Goal: Task Accomplishment & Management: Complete application form

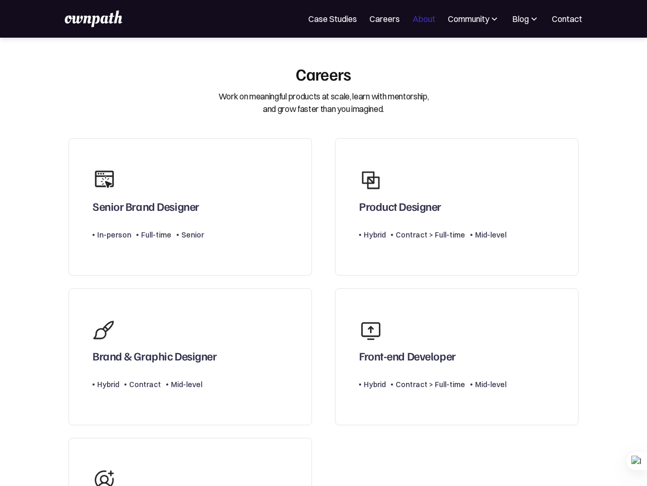
click at [422, 24] on link "About" at bounding box center [423, 19] width 23 height 13
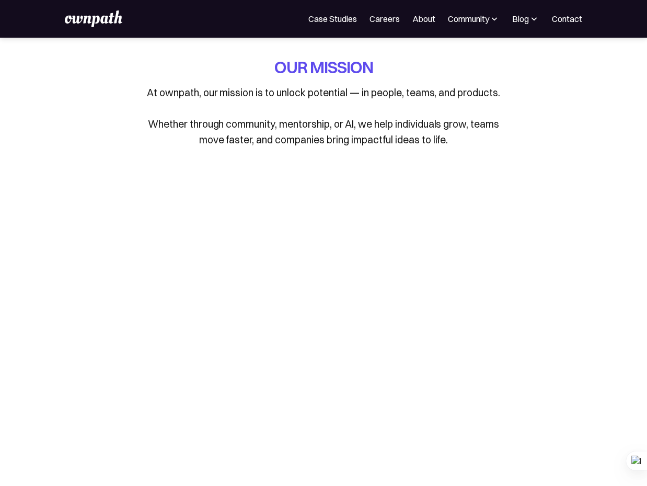
scroll to position [15, 4]
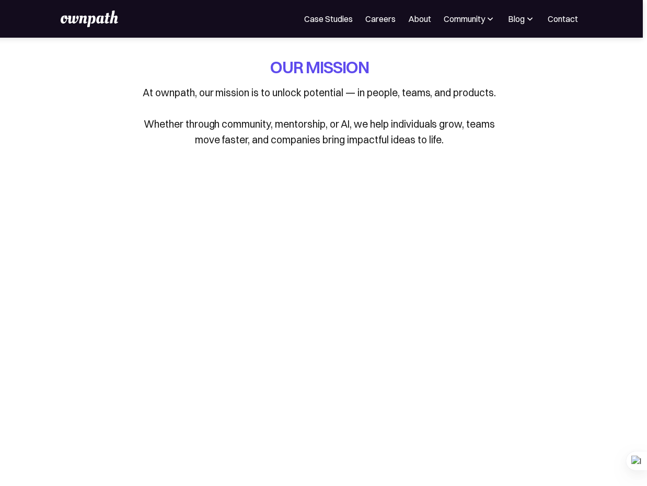
click at [429, 19] on link "About" at bounding box center [419, 19] width 23 height 13
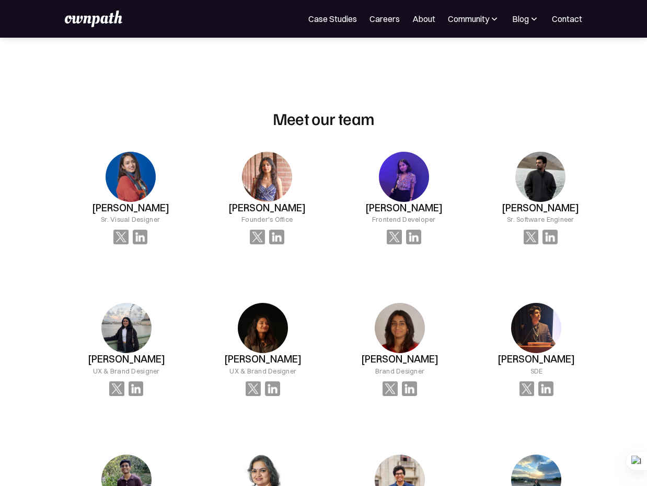
scroll to position [655, 0]
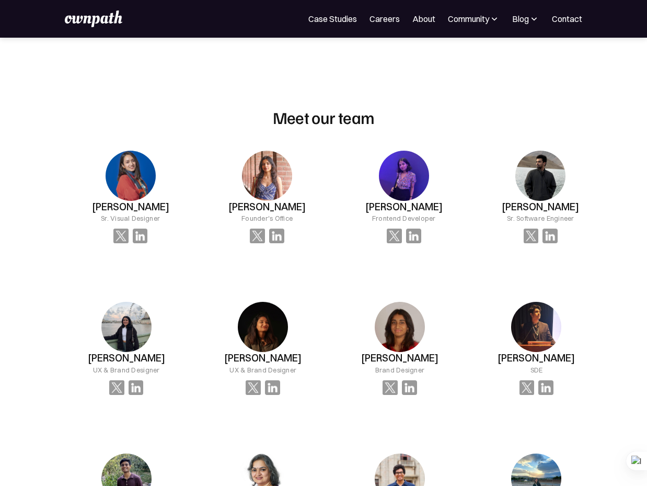
click at [182, 290] on div "Vardha Gupta UX & Brand Designer" at bounding box center [126, 348] width 129 height 126
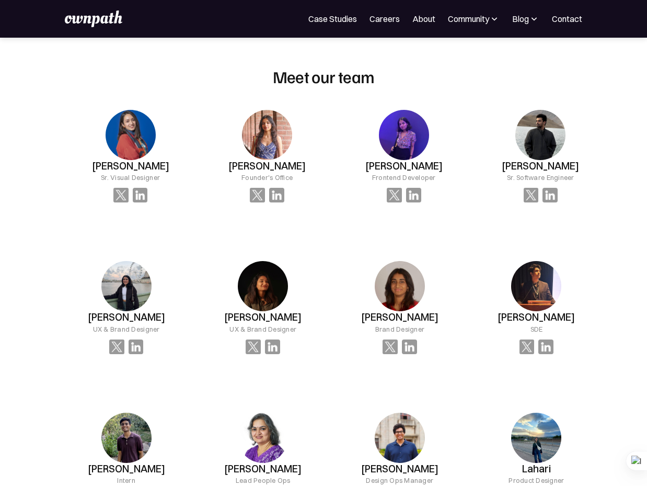
scroll to position [926, 0]
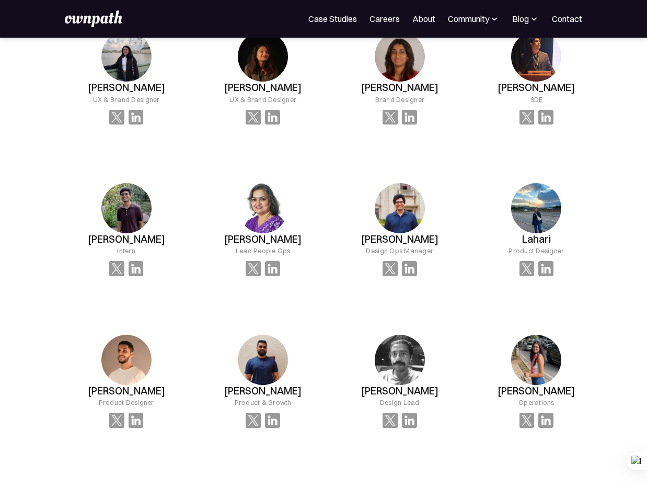
click at [548, 213] on img at bounding box center [536, 208] width 50 height 50
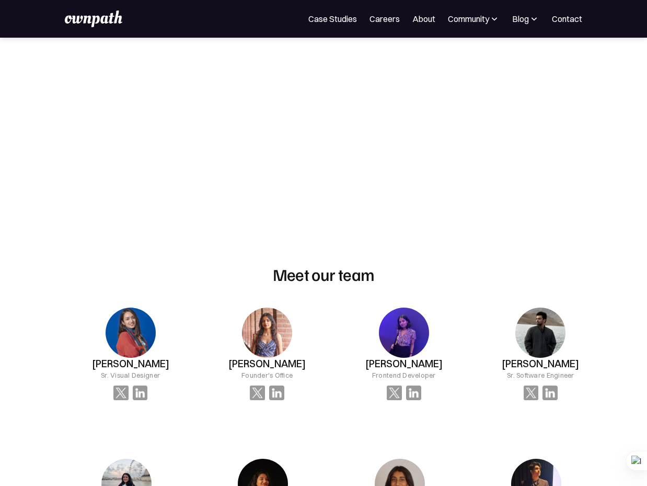
scroll to position [538, 0]
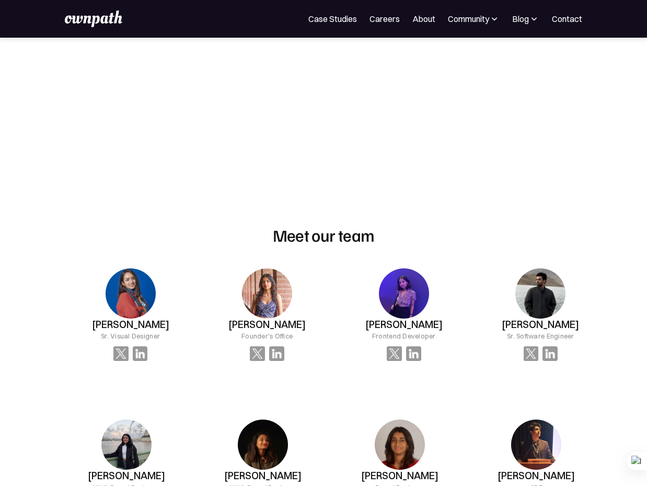
click at [259, 293] on img at bounding box center [267, 293] width 50 height 50
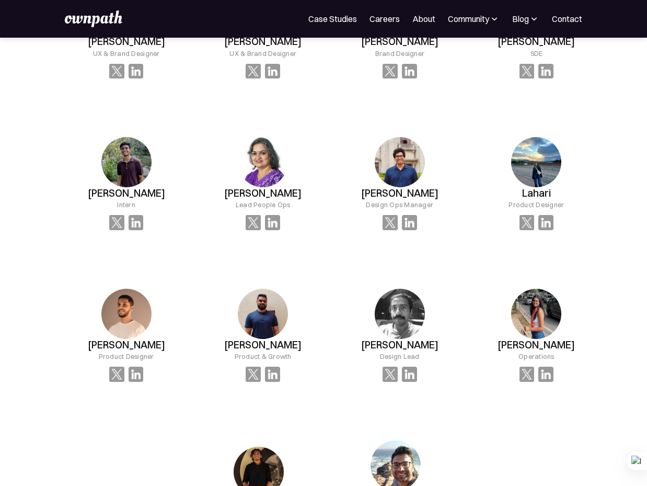
scroll to position [1000, 0]
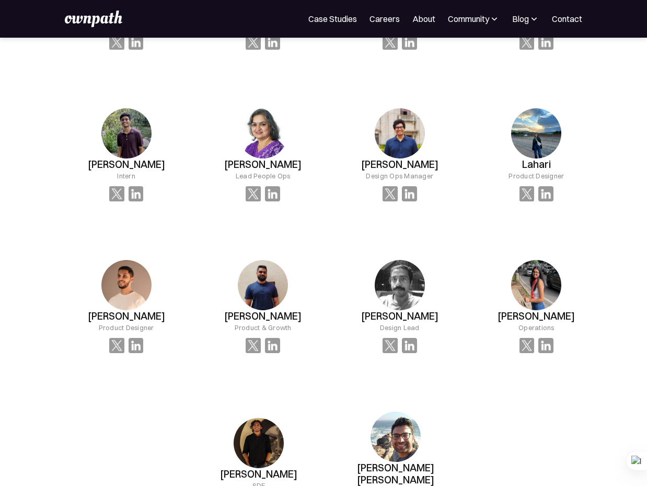
click at [542, 159] on h3 "Lahari" at bounding box center [536, 164] width 29 height 12
click at [539, 190] on img at bounding box center [545, 193] width 15 height 15
click at [549, 192] on img at bounding box center [545, 193] width 15 height 15
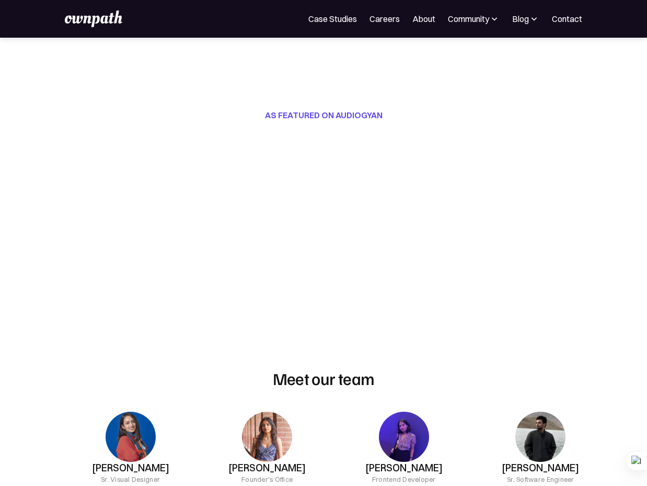
scroll to position [387, 0]
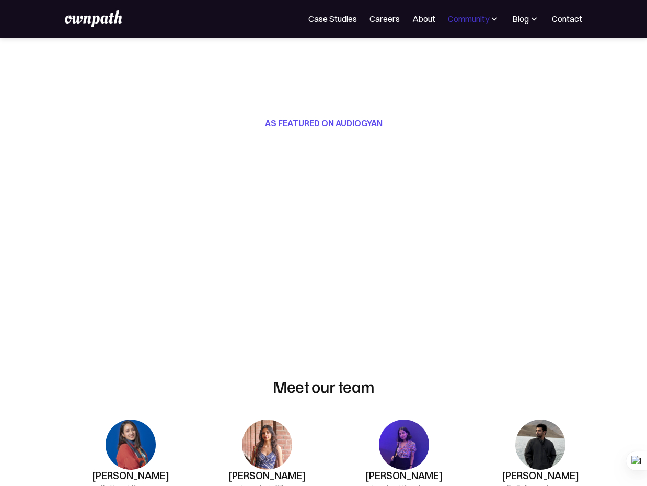
click at [488, 19] on div "Community" at bounding box center [468, 19] width 41 height 13
click at [455, 57] on div "Events" at bounding box center [450, 57] width 39 height 13
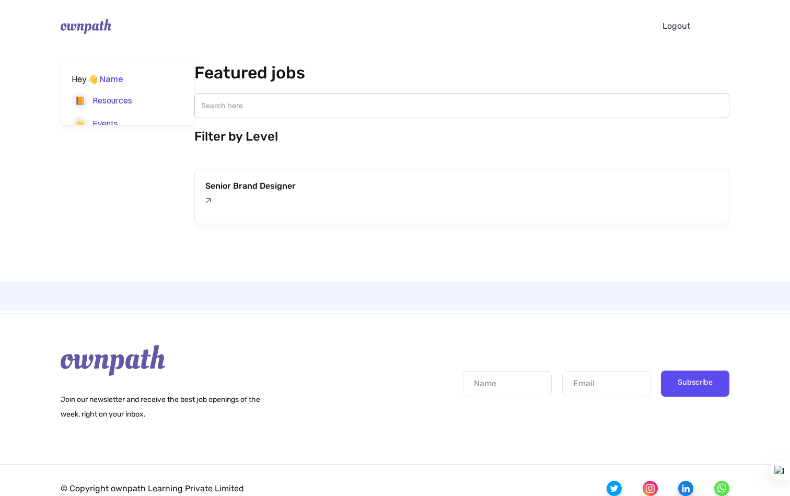
click at [156, 42] on div "For Companies For Designers Logout" at bounding box center [395, 26] width 790 height 52
click at [119, 68] on div "Hey 👋, Name Profile Resources Events Jobs Programs Videos" at bounding box center [128, 94] width 134 height 63
click at [113, 94] on div "Resources" at bounding box center [113, 101] width 40 height 14
click at [245, 104] on input "level-filter" at bounding box center [461, 105] width 535 height 25
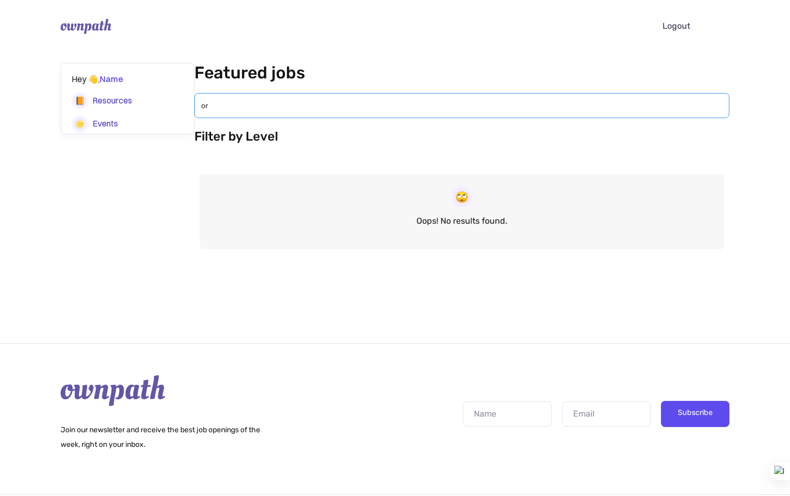
type input "o"
type input "product design"
